Goal: Task Accomplishment & Management: Complete application form

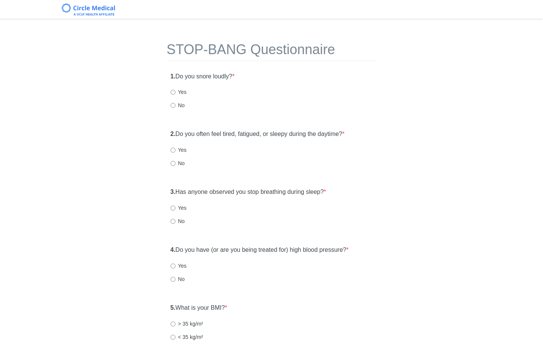
click at [180, 107] on label "No" at bounding box center [178, 105] width 14 height 8
click at [176, 107] on input "No" at bounding box center [173, 105] width 5 height 5
radio input "true"
click at [178, 154] on div "2. Do you often feel tired, fatigued, or sleepy during the daytime? * Yes No" at bounding box center [272, 152] width 210 height 52
click at [177, 151] on label "Yes" at bounding box center [179, 150] width 16 height 8
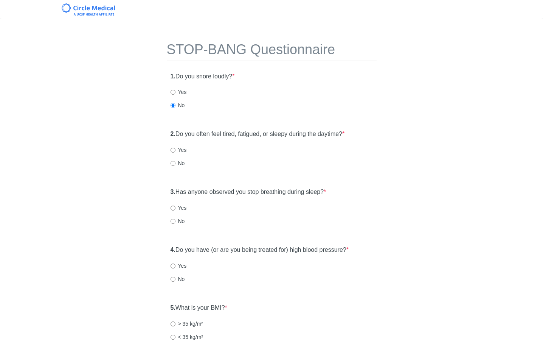
click at [176, 151] on input "Yes" at bounding box center [173, 150] width 5 height 5
radio input "true"
click at [174, 219] on input "No" at bounding box center [173, 221] width 5 height 5
radio input "true"
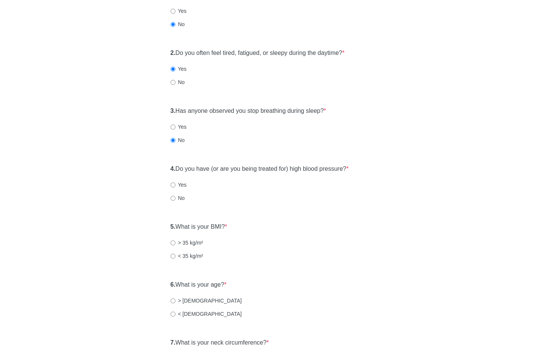
click at [179, 199] on label "No" at bounding box center [178, 198] width 14 height 8
click at [176, 199] on input "No" at bounding box center [173, 198] width 5 height 5
radio input "true"
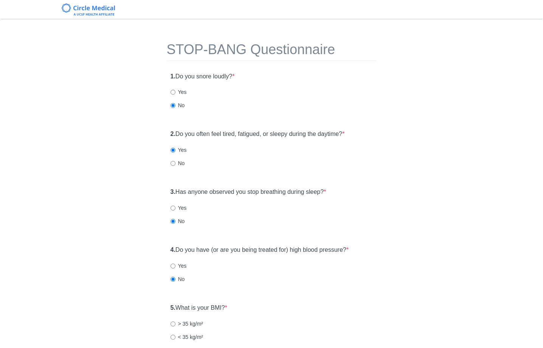
click at [177, 165] on label "No" at bounding box center [178, 163] width 14 height 8
click at [176, 165] on input "No" at bounding box center [173, 163] width 5 height 5
radio input "true"
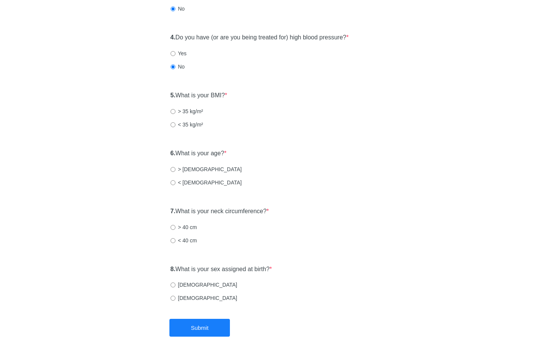
scroll to position [214, 0]
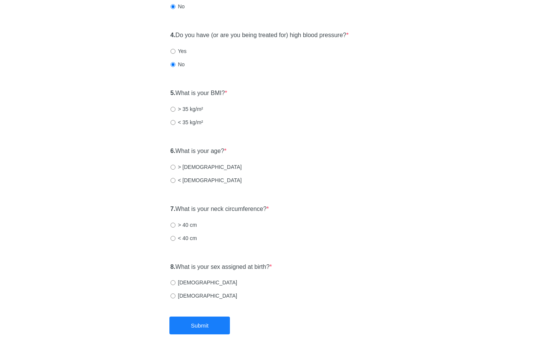
click at [197, 159] on div "6. What is your age? * > [DEMOGRAPHIC_DATA] years old < [DEMOGRAPHIC_DATA]" at bounding box center [272, 169] width 210 height 52
click at [197, 163] on label "> [DEMOGRAPHIC_DATA]" at bounding box center [206, 167] width 71 height 8
click at [176, 165] on input "> [DEMOGRAPHIC_DATA]" at bounding box center [173, 167] width 5 height 5
radio input "true"
click at [178, 240] on label "< 40 cm" at bounding box center [184, 238] width 26 height 8
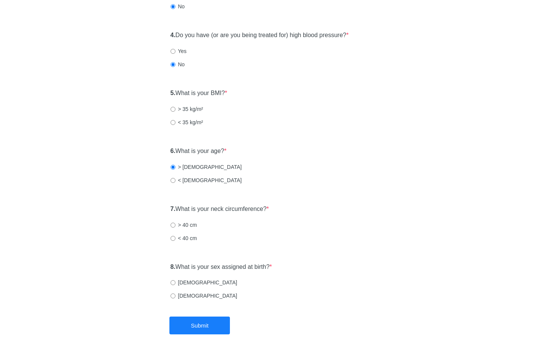
click at [176, 240] on input "< 40 cm" at bounding box center [173, 238] width 5 height 5
radio input "true"
click at [180, 296] on label "[DEMOGRAPHIC_DATA]" at bounding box center [204, 296] width 67 height 8
click at [176, 296] on input "[DEMOGRAPHIC_DATA]" at bounding box center [173, 295] width 5 height 5
radio input "true"
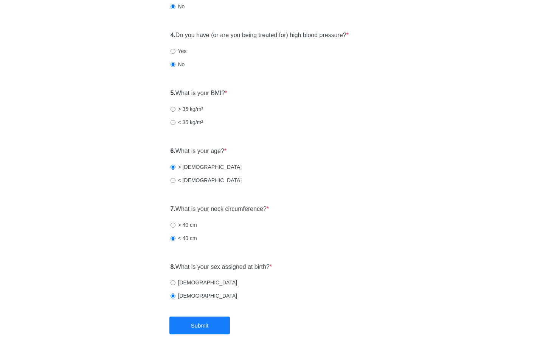
click at [177, 120] on label "< 35 kg/m²" at bounding box center [187, 122] width 33 height 8
click at [176, 120] on input "< 35 kg/m²" at bounding box center [173, 122] width 5 height 5
radio input "true"
click at [211, 329] on button "Submit" at bounding box center [199, 325] width 61 height 18
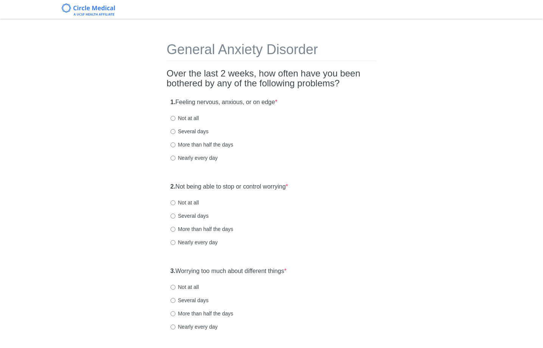
click at [198, 145] on label "More than half the days" at bounding box center [202, 145] width 63 height 8
click at [176, 145] on input "More than half the days" at bounding box center [173, 144] width 5 height 5
radio input "true"
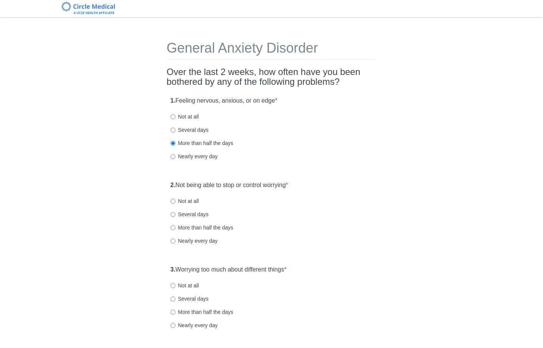
click at [189, 227] on label "More than half the days" at bounding box center [202, 228] width 63 height 8
click at [176, 227] on input "More than half the days" at bounding box center [173, 227] width 5 height 5
radio input "true"
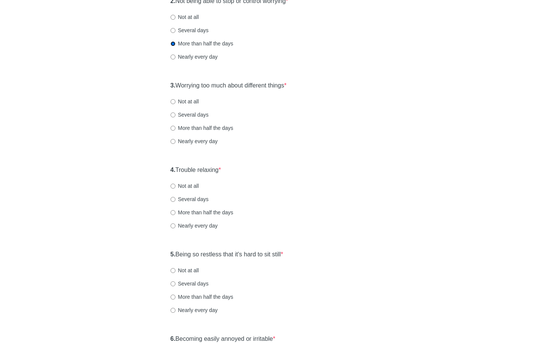
scroll to position [220, 0]
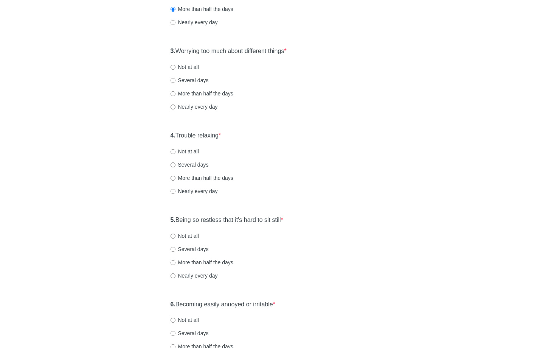
click at [203, 79] on label "Several days" at bounding box center [190, 80] width 38 height 8
click at [176, 79] on input "Several days" at bounding box center [173, 80] width 5 height 5
radio input "true"
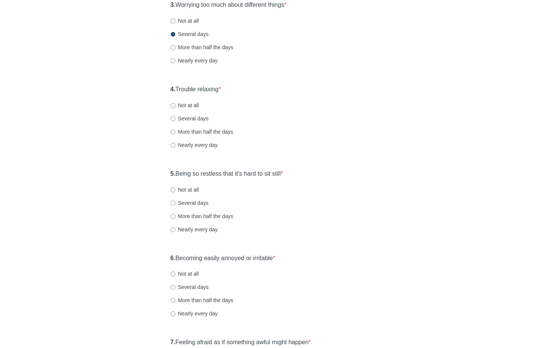
scroll to position [286, 0]
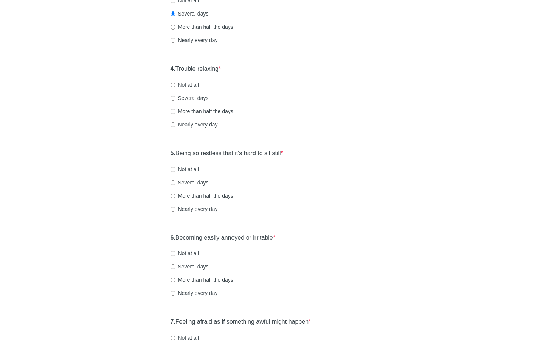
click at [181, 111] on label "More than half the days" at bounding box center [202, 111] width 63 height 8
click at [176, 111] on input "More than half the days" at bounding box center [173, 111] width 5 height 5
radio input "true"
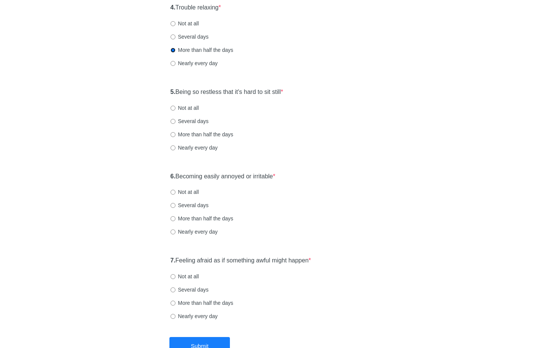
scroll to position [349, 0]
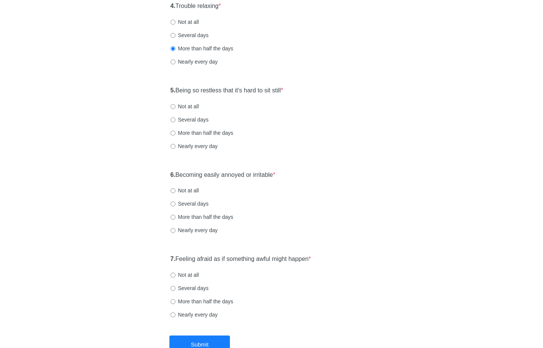
click at [206, 133] on label "More than half the days" at bounding box center [202, 133] width 63 height 8
click at [176, 133] on input "More than half the days" at bounding box center [173, 133] width 5 height 5
radio input "true"
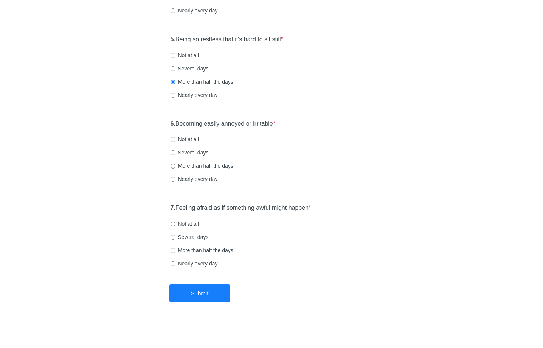
click at [196, 143] on div "6. Becoming easily annoyed or irritable * Not at all Several days More than hal…" at bounding box center [272, 155] width 210 height 79
click at [196, 140] on label "Not at all" at bounding box center [185, 139] width 28 height 8
click at [176, 140] on input "Not at all" at bounding box center [173, 139] width 5 height 5
radio input "true"
click at [192, 154] on label "Several days" at bounding box center [190, 153] width 38 height 8
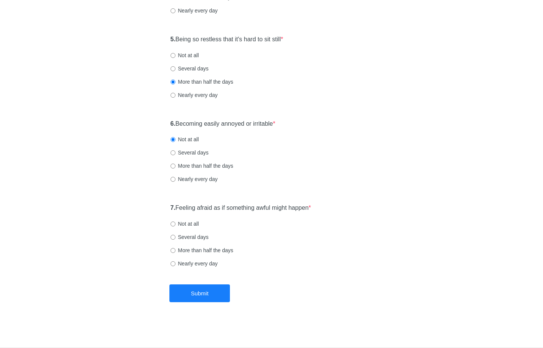
click at [176, 154] on input "Several days" at bounding box center [173, 152] width 5 height 5
radio input "true"
click at [192, 137] on label "Not at all" at bounding box center [185, 139] width 28 height 8
click at [176, 137] on input "Not at all" at bounding box center [173, 139] width 5 height 5
radio input "true"
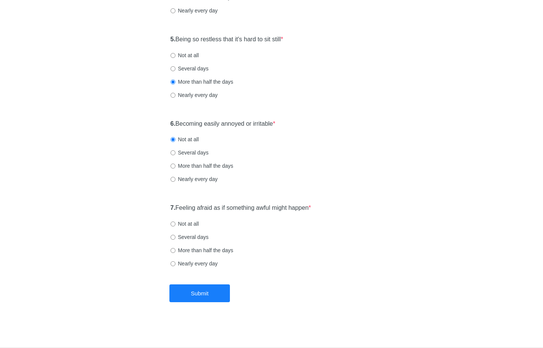
click at [195, 234] on label "Several days" at bounding box center [190, 237] width 38 height 8
click at [176, 235] on input "Several days" at bounding box center [173, 237] width 5 height 5
radio input "true"
drag, startPoint x: 209, startPoint y: 293, endPoint x: 217, endPoint y: 286, distance: 10.5
click at [209, 293] on button "Submit" at bounding box center [199, 293] width 61 height 18
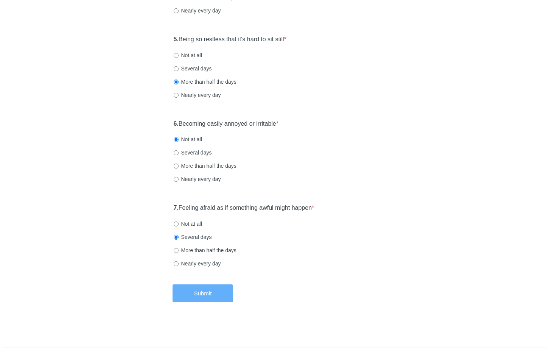
scroll to position [0, 0]
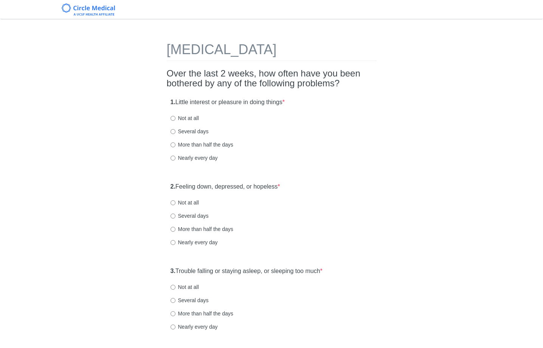
click at [202, 129] on label "Several days" at bounding box center [190, 131] width 38 height 8
click at [176, 129] on input "Several days" at bounding box center [173, 131] width 5 height 5
radio input "true"
click at [192, 215] on label "Several days" at bounding box center [190, 216] width 38 height 8
click at [176, 215] on input "Several days" at bounding box center [173, 215] width 5 height 5
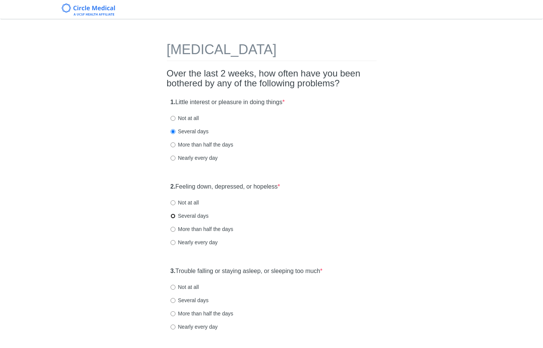
radio input "true"
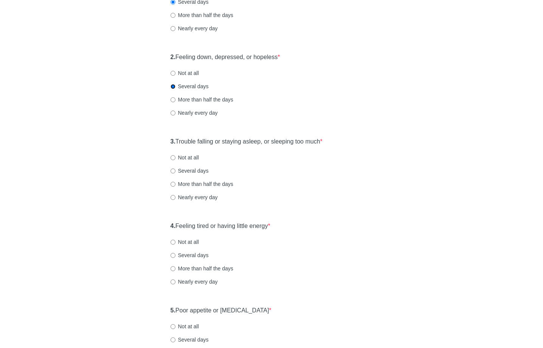
scroll to position [133, 0]
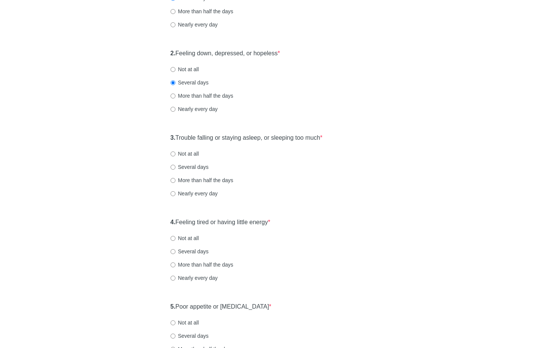
click at [191, 101] on div "2. Feeling down, depressed, or hopeless * Not at all Several days More than hal…" at bounding box center [272, 84] width 210 height 79
click at [196, 91] on div "2. Feeling down, depressed, or hopeless * Not at all Several days More than hal…" at bounding box center [272, 84] width 210 height 79
click at [194, 95] on label "More than half the days" at bounding box center [202, 96] width 63 height 8
click at [176, 95] on input "More than half the days" at bounding box center [173, 95] width 5 height 5
radio input "true"
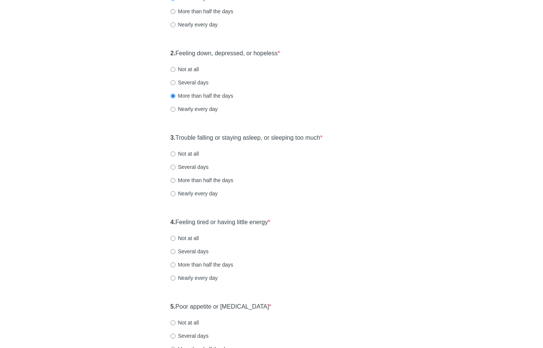
click at [191, 181] on label "More than half the days" at bounding box center [202, 180] width 63 height 8
click at [176, 181] on input "More than half the days" at bounding box center [173, 180] width 5 height 5
radio input "true"
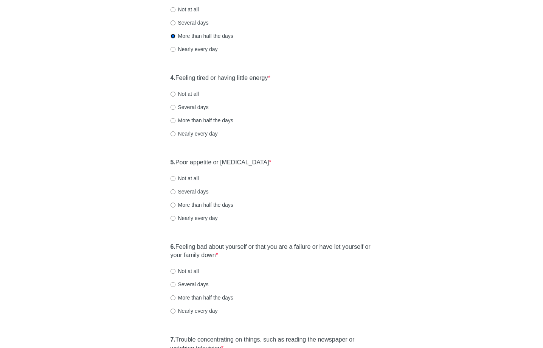
scroll to position [307, 0]
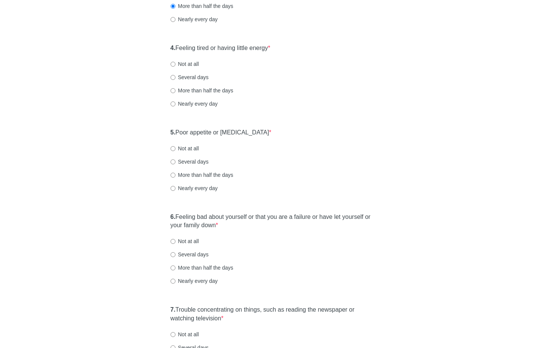
click at [180, 90] on label "More than half the days" at bounding box center [202, 91] width 63 height 8
click at [176, 90] on input "More than half the days" at bounding box center [173, 90] width 5 height 5
radio input "true"
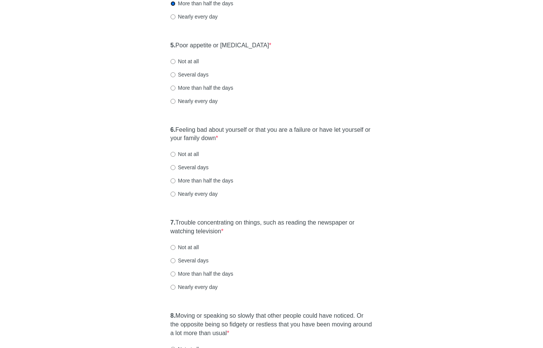
scroll to position [395, 0]
click at [191, 85] on label "More than half the days" at bounding box center [202, 87] width 63 height 8
click at [176, 85] on input "More than half the days" at bounding box center [173, 87] width 5 height 5
radio input "true"
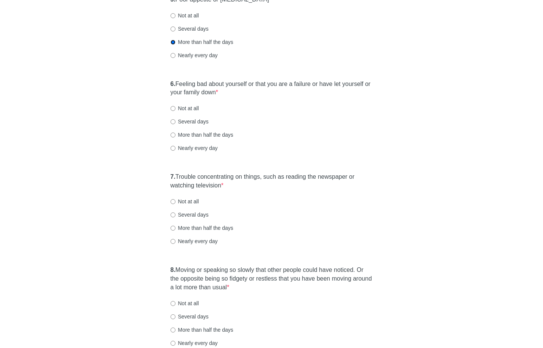
scroll to position [443, 0]
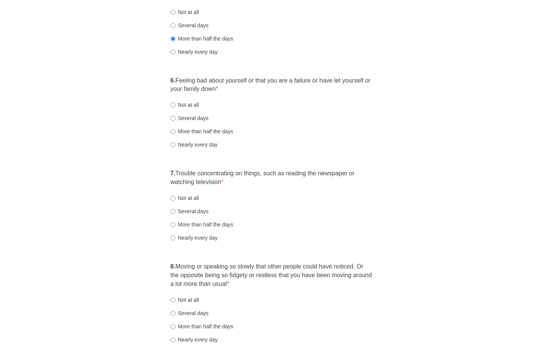
click at [188, 116] on label "Several days" at bounding box center [190, 118] width 38 height 8
click at [176, 116] on input "Several days" at bounding box center [173, 118] width 5 height 5
radio input "true"
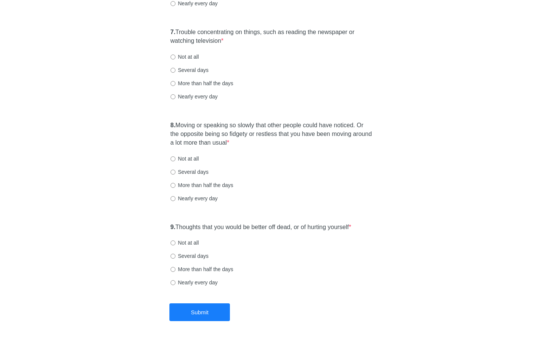
scroll to position [585, 0]
click at [193, 56] on label "Not at all" at bounding box center [185, 56] width 28 height 8
click at [176, 56] on input "Not at all" at bounding box center [173, 56] width 5 height 5
radio input "true"
drag, startPoint x: 191, startPoint y: 73, endPoint x: 192, endPoint y: 84, distance: 11.4
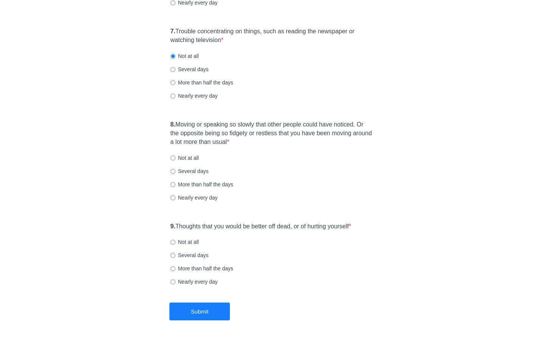
click at [191, 73] on div "7. Trouble concentrating on things, such as reading the newspaper or watching t…" at bounding box center [272, 66] width 210 height 87
click at [192, 84] on label "More than half the days" at bounding box center [202, 83] width 63 height 8
click at [176, 84] on input "More than half the days" at bounding box center [173, 82] width 5 height 5
radio input "true"
click at [191, 174] on label "Several days" at bounding box center [190, 171] width 38 height 8
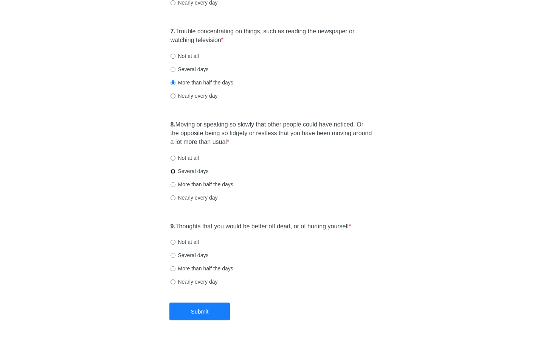
click at [176, 174] on input "Several days" at bounding box center [173, 171] width 5 height 5
radio input "true"
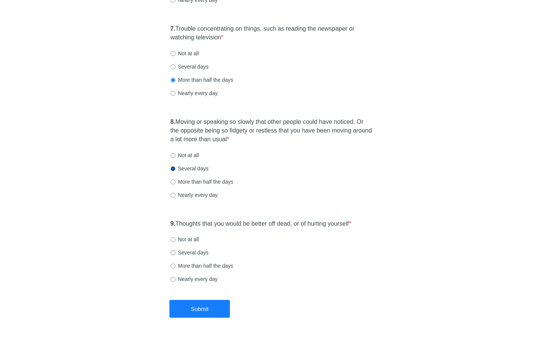
scroll to position [603, 0]
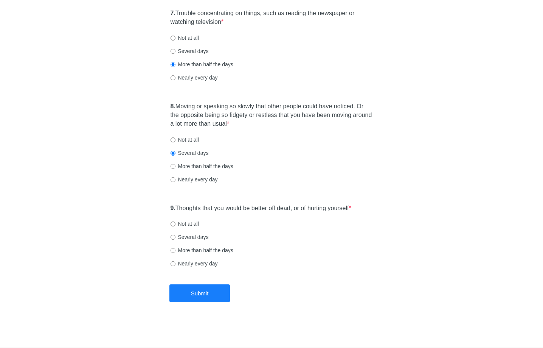
click at [189, 225] on label "Not at all" at bounding box center [185, 224] width 28 height 8
click at [176, 225] on input "Not at all" at bounding box center [173, 223] width 5 height 5
radio input "true"
click at [208, 238] on label "Several days" at bounding box center [190, 237] width 38 height 8
click at [176, 238] on input "Several days" at bounding box center [173, 237] width 5 height 5
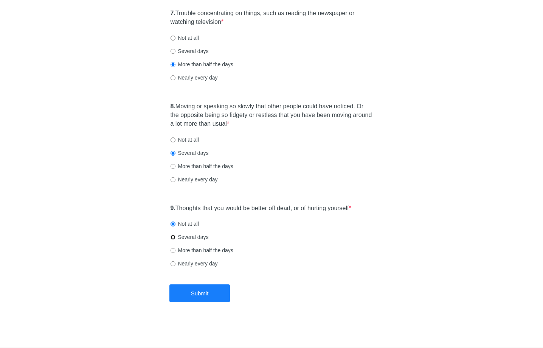
radio input "true"
click at [205, 291] on button "Submit" at bounding box center [199, 293] width 61 height 18
